Goal: Find specific page/section: Find specific page/section

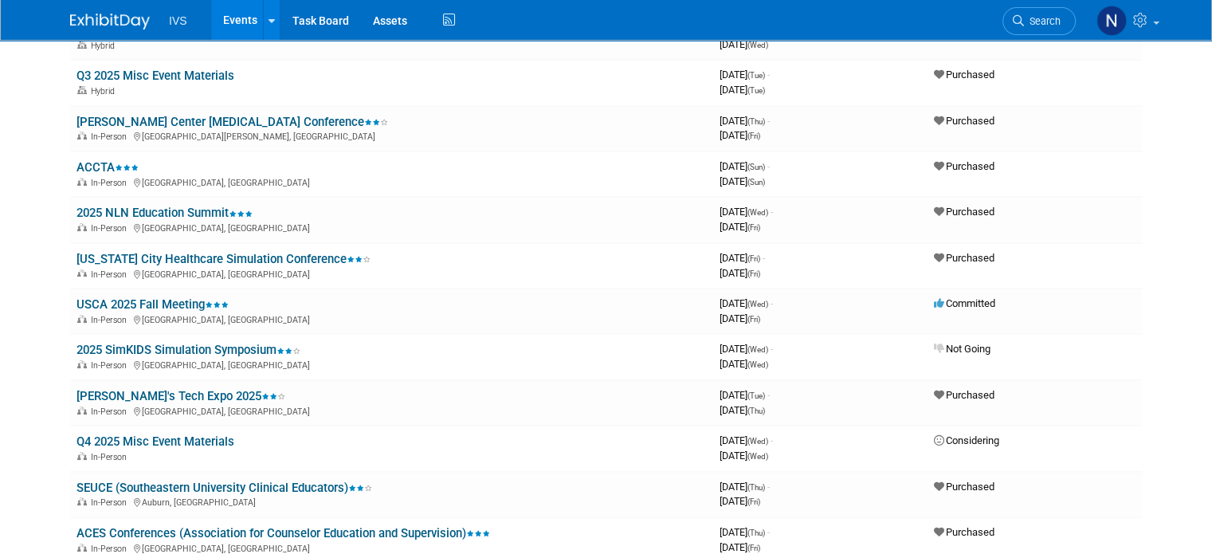
scroll to position [159, 0]
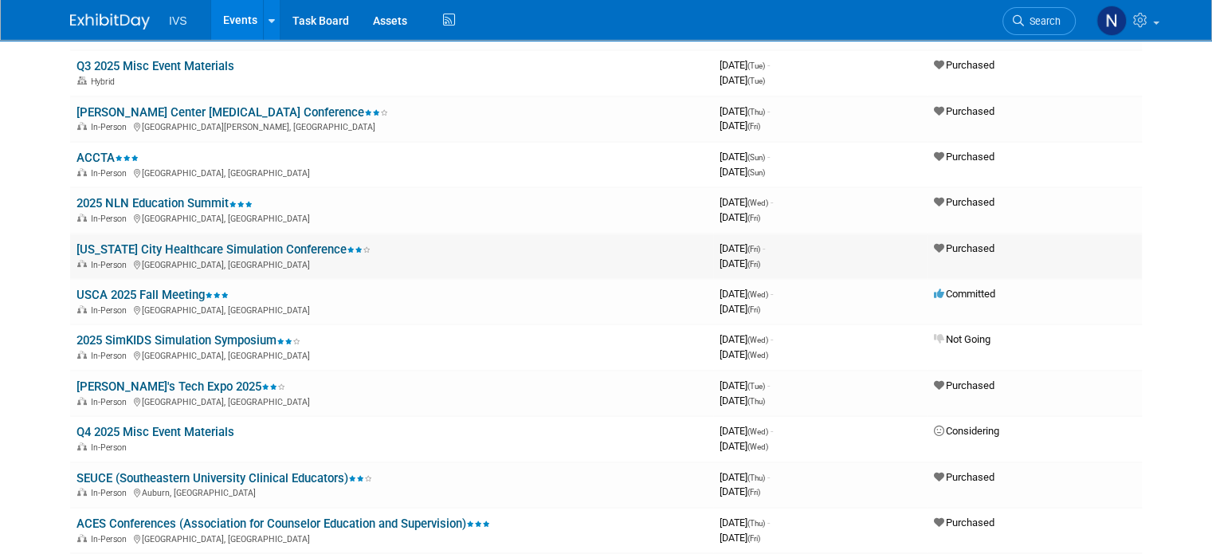
click at [563, 266] on div "In-Person [GEOGRAPHIC_DATA], [GEOGRAPHIC_DATA]" at bounding box center [392, 263] width 631 height 13
click at [257, 254] on link "[US_STATE] City Healthcare Simulation Conference" at bounding box center [224, 249] width 294 height 14
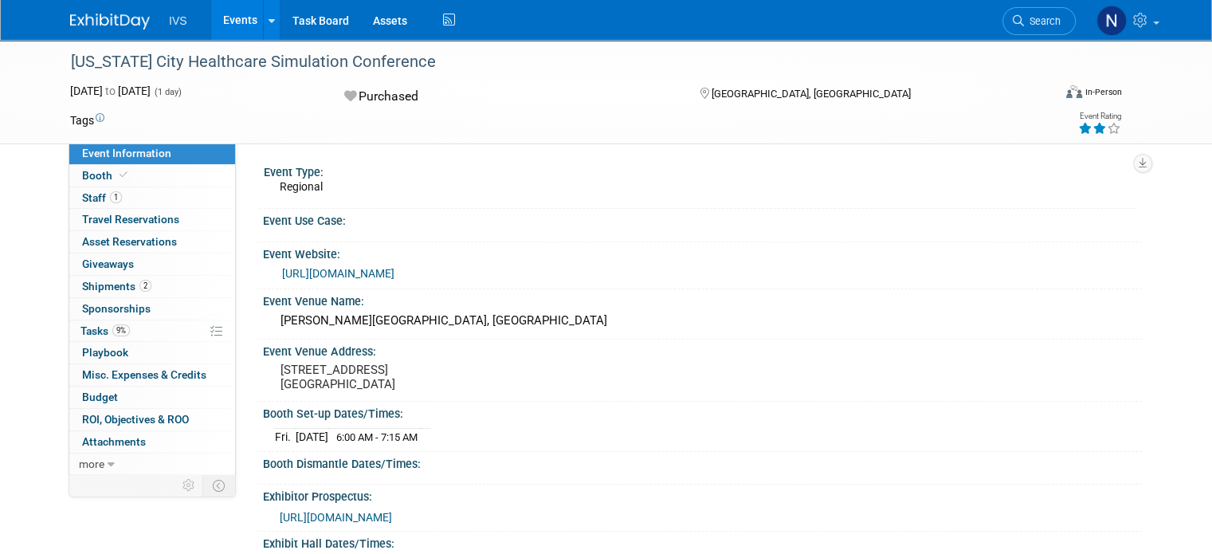
scroll to position [80, 0]
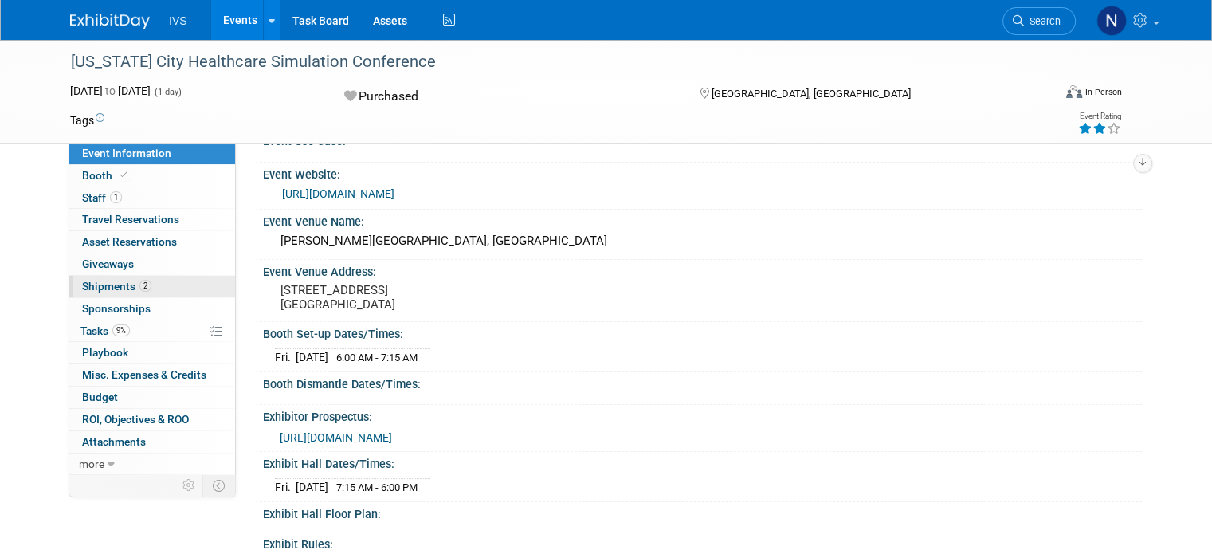
click at [153, 285] on link "2 Shipments 2" at bounding box center [152, 287] width 166 height 22
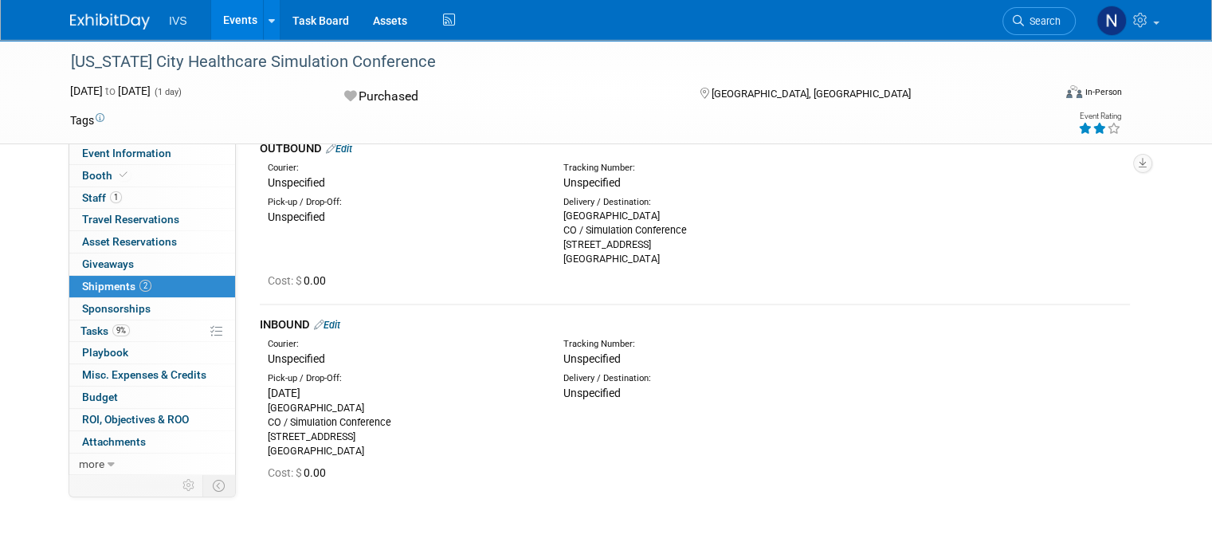
click at [1109, 223] on div "Pick-up / Drop-Off: Unspecified Delivery / Destination: Johnson County Communit…" at bounding box center [695, 228] width 894 height 75
drag, startPoint x: 782, startPoint y: 214, endPoint x: 561, endPoint y: 212, distance: 220.8
click at [564, 212] on div "Johnson County Community College Warehouse CO / Simulation Conference 12345 Col…" at bounding box center [700, 237] width 272 height 57
copy div "Johnson County Community College Warehouse"
click at [1106, 252] on div "Pick-up / Drop-Off: Unspecified Delivery / Destination: Johnson County Communit…" at bounding box center [695, 228] width 894 height 75
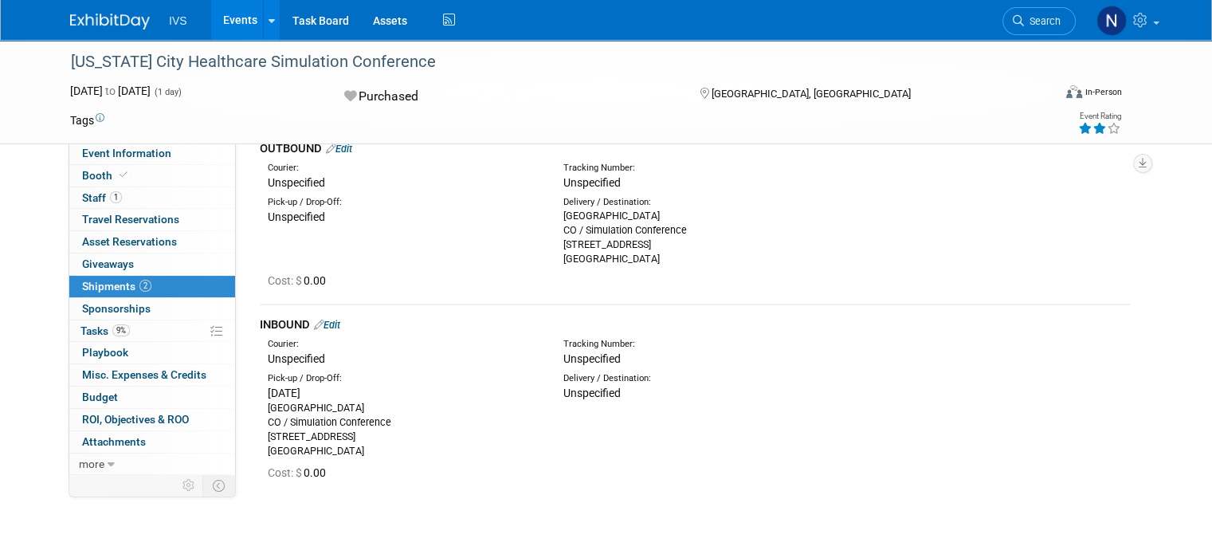
drag, startPoint x: 667, startPoint y: 238, endPoint x: 641, endPoint y: 230, distance: 27.3
click at [641, 230] on div "Johnson County Community College Warehouse CO / Simulation Conference 12345 Col…" at bounding box center [700, 237] width 272 height 57
click at [741, 242] on div "Johnson County Community College Warehouse CO / Simulation Conference 12345 Col…" at bounding box center [700, 237] width 272 height 57
drag, startPoint x: 673, startPoint y: 242, endPoint x: 558, endPoint y: 248, distance: 115.0
click at [564, 248] on div "Johnson County Community College Warehouse CO / Simulation Conference 12345 Col…" at bounding box center [700, 237] width 272 height 57
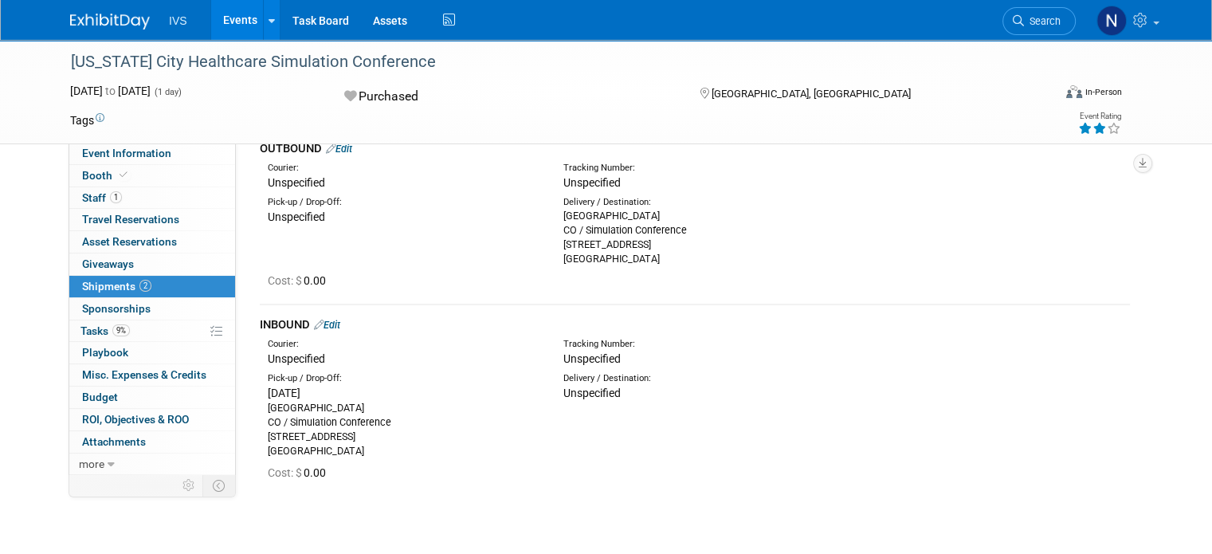
copy div "12345 College BLVD"
click at [1118, 221] on div "Pick-up / Drop-Off: Unspecified Delivery / Destination: Johnson County Communit…" at bounding box center [695, 228] width 894 height 75
click at [1171, 242] on div "Kansas City Healthcare Simulation Conference Sep 19, 2025 to Sep 19, 2025 (1 da…" at bounding box center [606, 244] width 1212 height 569
drag, startPoint x: 641, startPoint y: 257, endPoint x: 679, endPoint y: 261, distance: 38.4
click at [679, 261] on div "Johnson County Community College Warehouse CO / Simulation Conference 12345 Col…" at bounding box center [700, 237] width 272 height 57
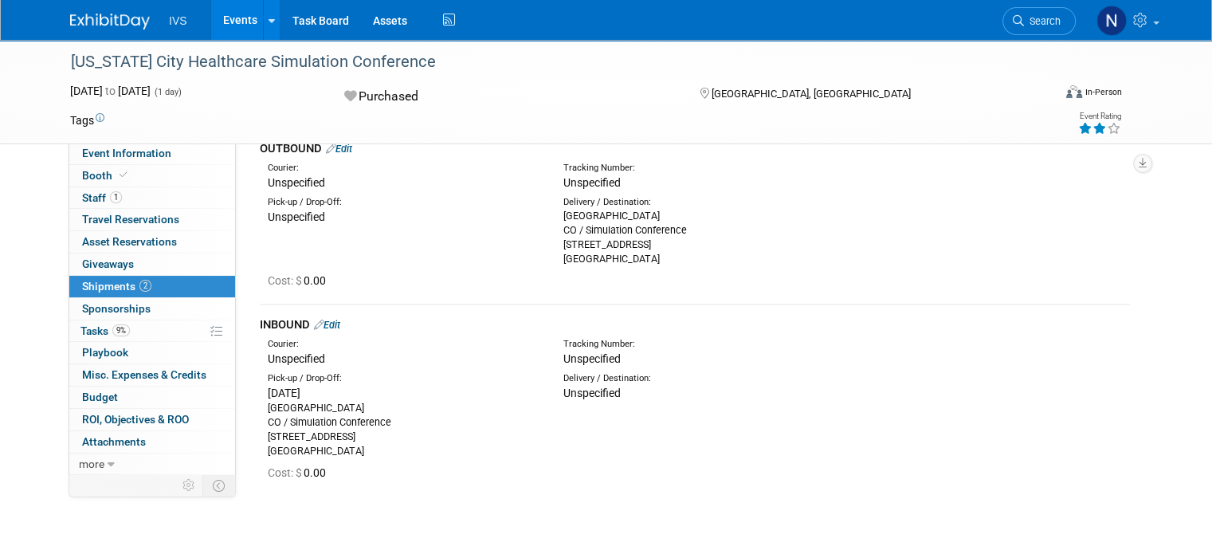
copy div "66210"
click at [1173, 227] on div "Kansas City Healthcare Simulation Conference Sep 19, 2025 to Sep 19, 2025 (1 da…" at bounding box center [606, 244] width 1212 height 569
click at [1062, 298] on td "OUTBOUND Edit Courier: Unspecified Tracking Number:" at bounding box center [695, 215] width 870 height 175
click at [1085, 291] on div "Cost: $ 0.00" at bounding box center [695, 279] width 894 height 26
